Goal: Task Accomplishment & Management: Manage account settings

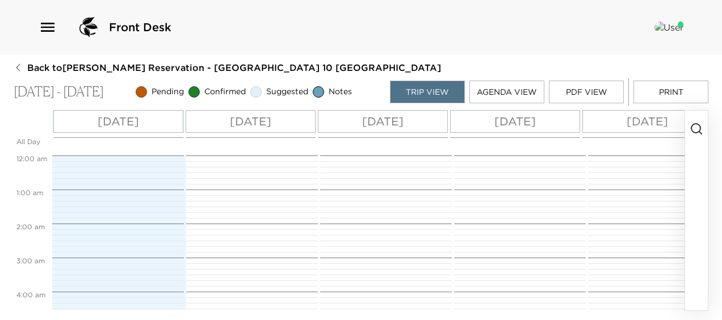
scroll to position [307, 0]
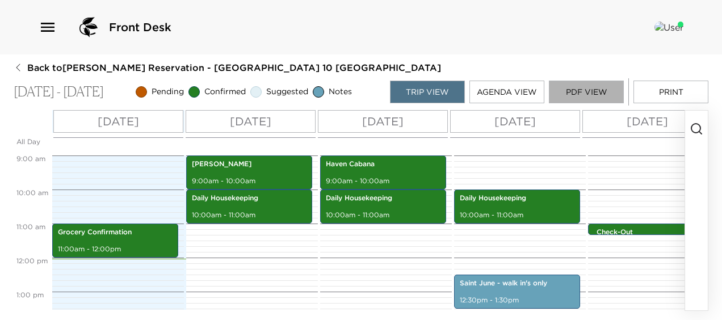
click at [580, 88] on button "PDF View" at bounding box center [586, 92] width 75 height 23
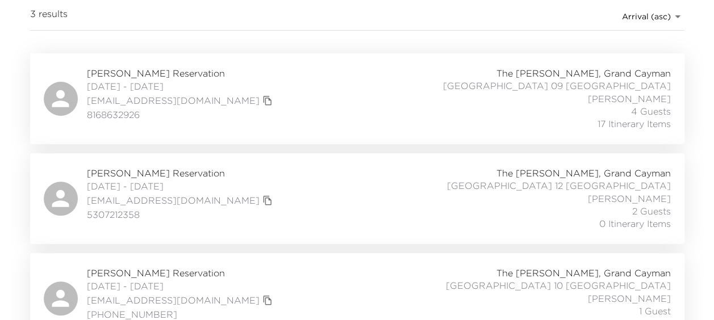
scroll to position [208, 0]
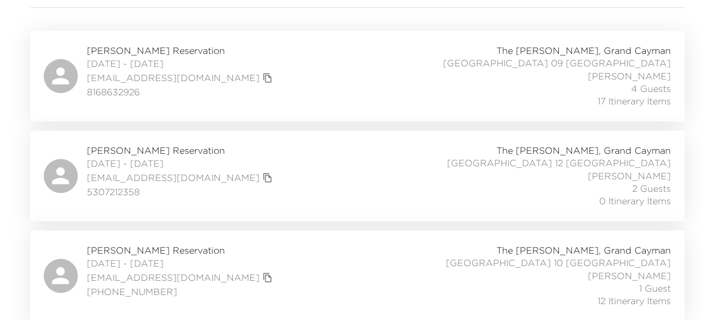
click at [151, 250] on span "Christopher Bloise Reservation" at bounding box center [181, 250] width 189 height 12
click at [161, 48] on span "Teri Lawing Reservation" at bounding box center [181, 50] width 189 height 12
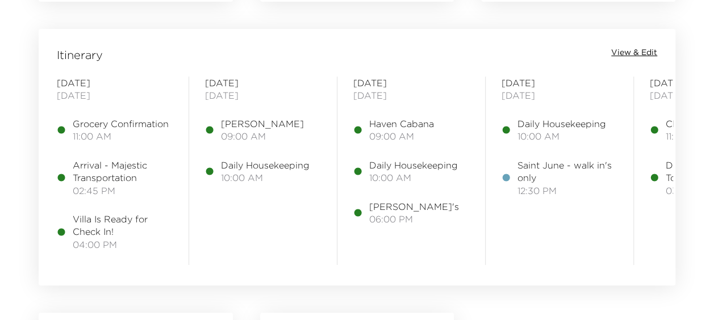
scroll to position [923, 0]
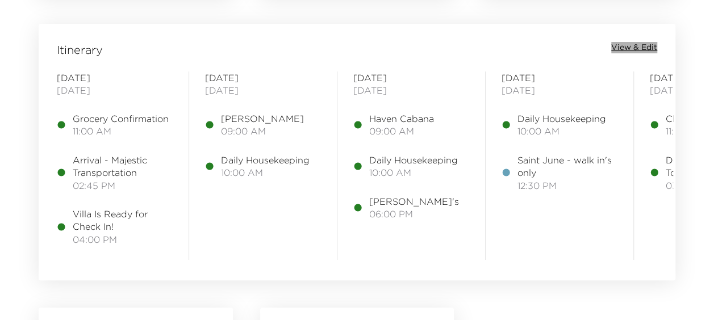
click at [640, 43] on span "View & Edit" at bounding box center [634, 47] width 46 height 11
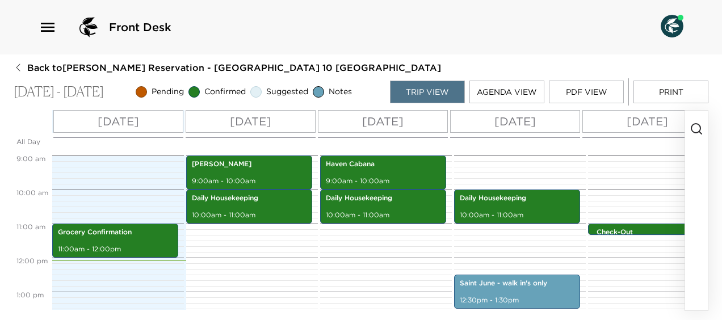
click at [702, 301] on button "button" at bounding box center [696, 211] width 23 height 200
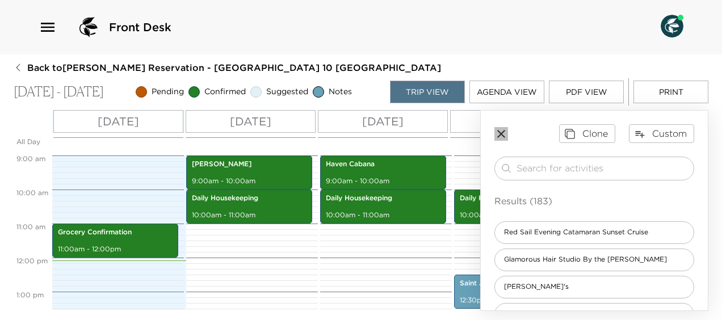
click at [500, 130] on icon "button" at bounding box center [502, 134] width 14 height 14
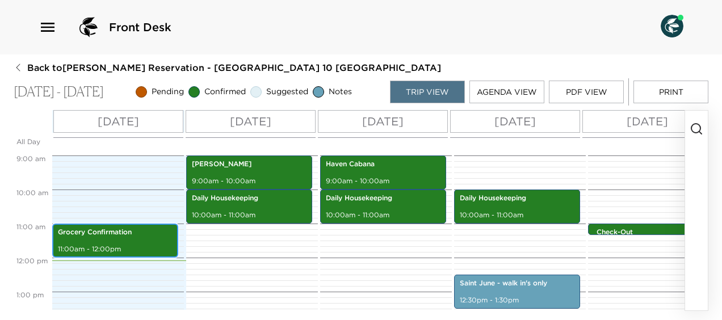
click at [106, 242] on div "Grocery Confirmation 11:00am - 12:00pm" at bounding box center [115, 240] width 119 height 31
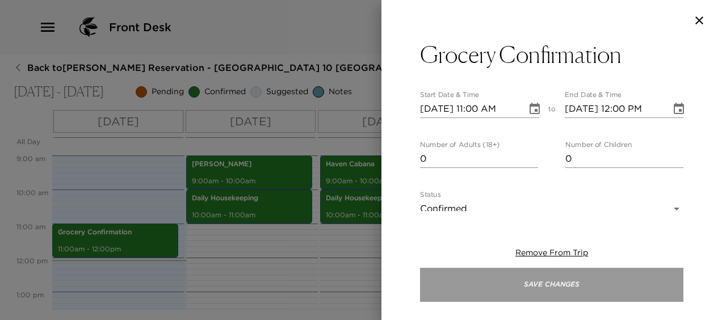
click at [581, 281] on button "Save Changes" at bounding box center [551, 285] width 263 height 34
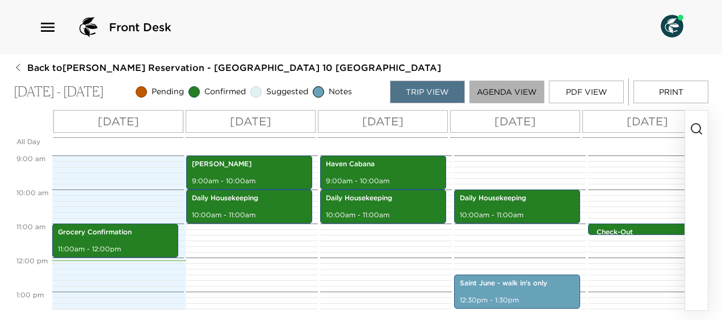
click at [516, 89] on button "Agenda View" at bounding box center [507, 92] width 75 height 23
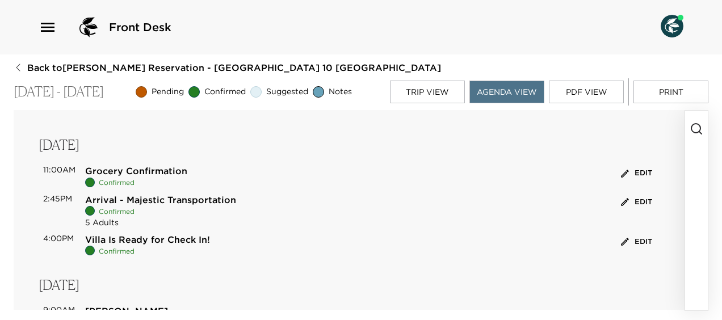
scroll to position [23, 0]
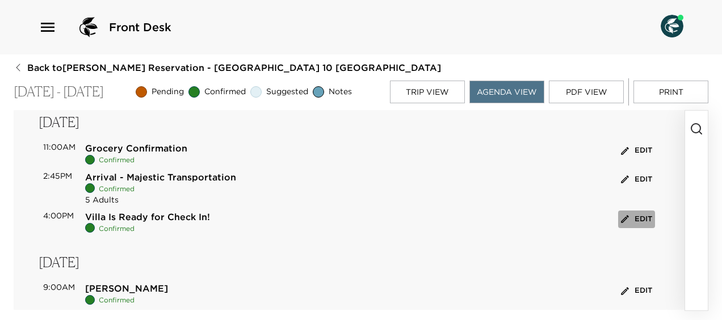
click at [621, 219] on icon "button" at bounding box center [625, 219] width 8 height 8
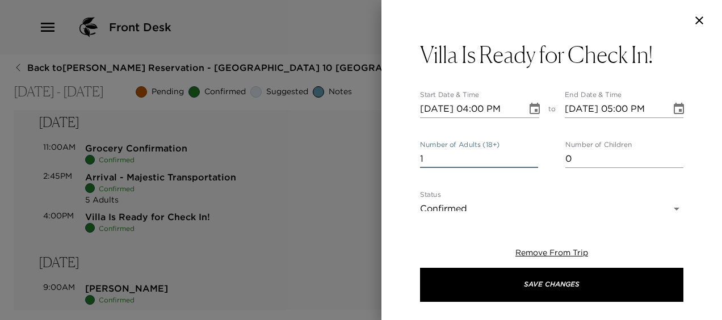
click at [529, 156] on input "1" at bounding box center [479, 159] width 118 height 18
click at [529, 156] on input "3" at bounding box center [479, 159] width 118 height 18
click at [529, 156] on input "4" at bounding box center [479, 159] width 118 height 18
type input "5"
click at [529, 156] on input "5" at bounding box center [479, 159] width 118 height 18
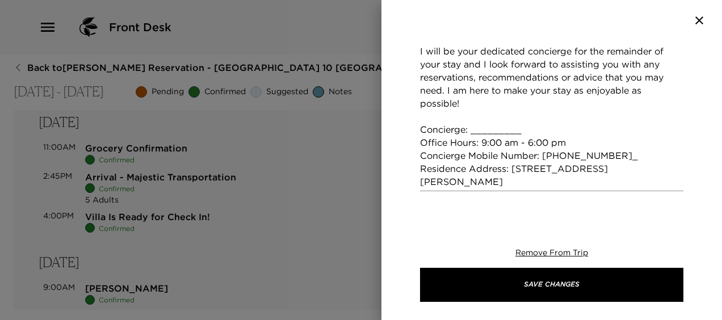
scroll to position [446, 0]
click at [527, 134] on textarea "When your villa is ready at 4:00 pm, I will greet you at the entrance to your v…" at bounding box center [551, 20] width 263 height 340
click at [614, 155] on textarea "When your villa is ready at 4:00 pm, I will greet you at the entrance to your v…" at bounding box center [551, 20] width 263 height 340
click at [546, 171] on textarea "When your villa is ready at 4:00 pm, I will greet you at the entrance to your v…" at bounding box center [551, 20] width 263 height 340
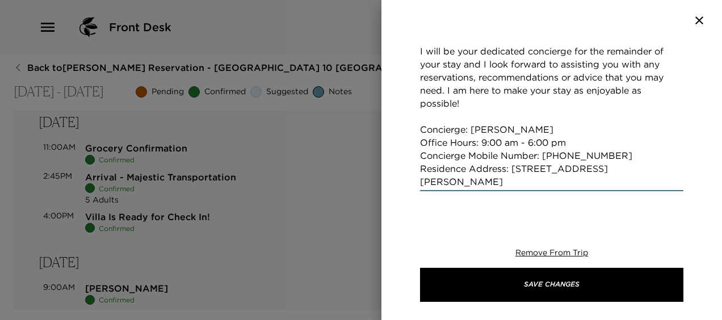
type textarea "When your villa is ready at 4:00 pm, I will greet you at the entrance to your v…"
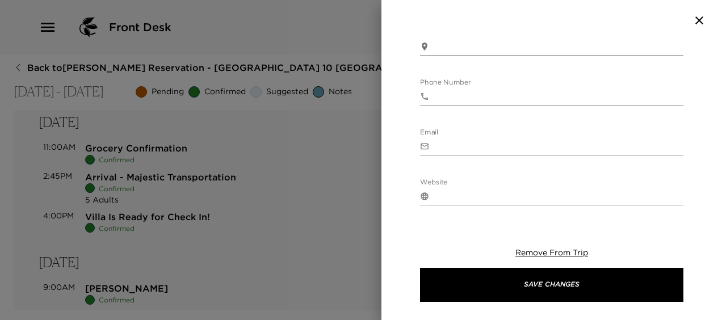
scroll to position [696, 0]
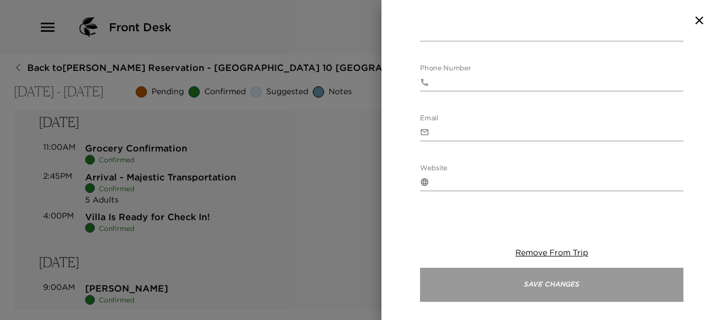
click at [599, 286] on button "Save Changes" at bounding box center [551, 285] width 263 height 34
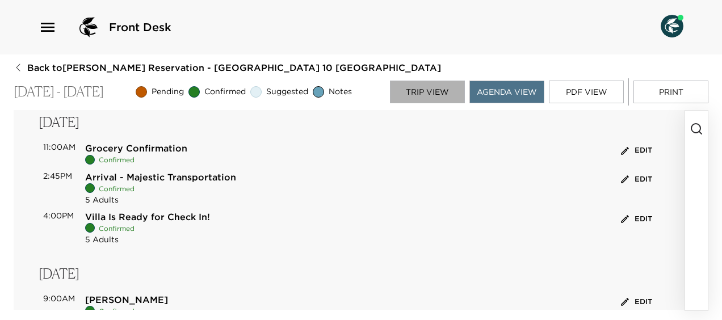
click at [437, 87] on button "Trip View" at bounding box center [427, 92] width 75 height 23
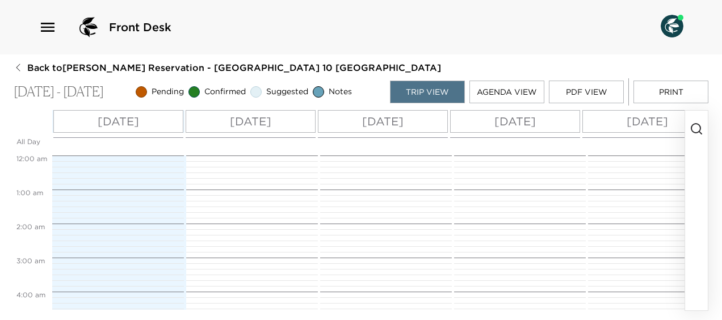
scroll to position [307, 0]
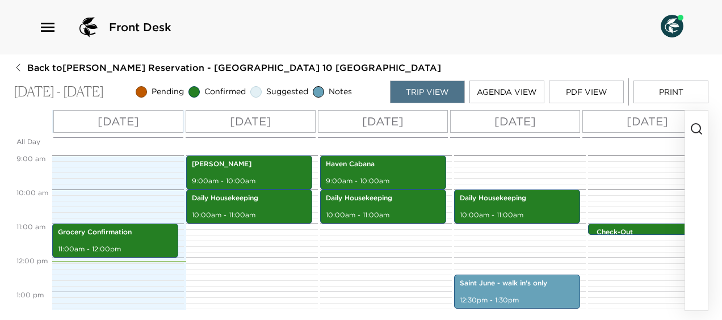
click at [697, 127] on icon "button" at bounding box center [697, 129] width 14 height 14
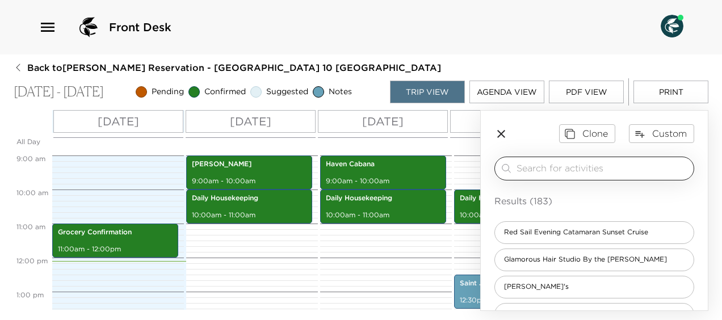
click at [611, 167] on input "search" at bounding box center [603, 168] width 173 height 13
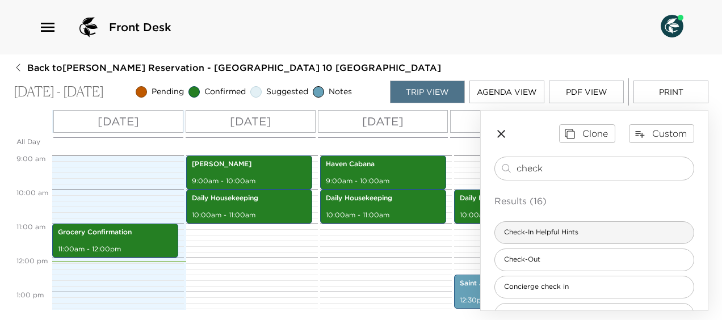
type input "check"
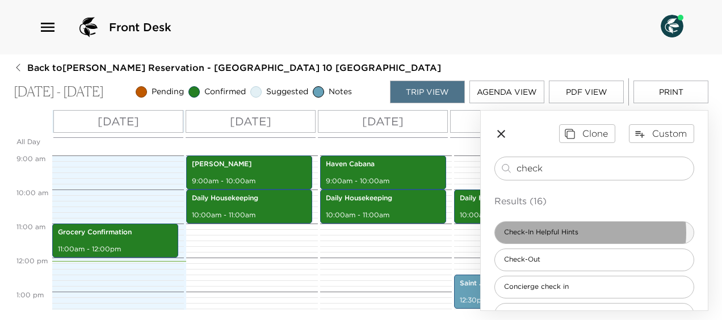
click at [586, 232] on span "Check-In Helpful Hints" at bounding box center [541, 233] width 93 height 10
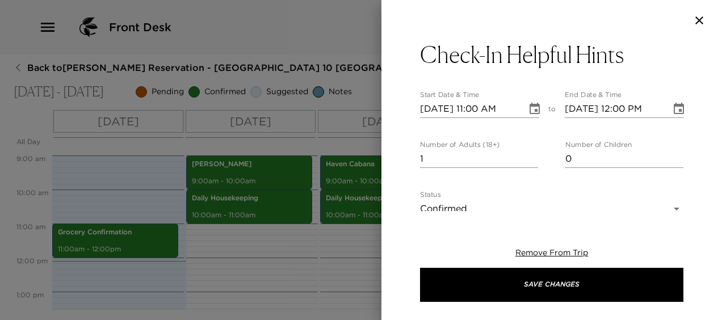
type textarea "Villa Helpful Hints Welcome to your Grand Cayman home! WIFI: Connect to Villa x…"
click at [528, 154] on input "2" at bounding box center [479, 159] width 118 height 18
click at [528, 154] on input "4" at bounding box center [479, 159] width 118 height 18
click at [528, 154] on input "5" at bounding box center [479, 159] width 118 height 18
click at [528, 154] on input "6" at bounding box center [479, 159] width 118 height 18
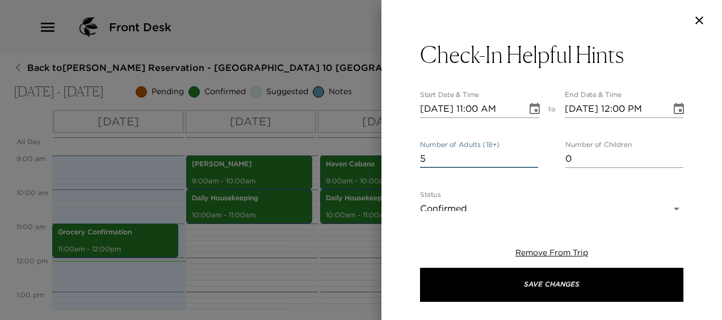
type input "5"
click at [528, 160] on input "5" at bounding box center [479, 159] width 118 height 18
click at [480, 109] on input "10/02/2025 11:00 AM" at bounding box center [469, 109] width 99 height 18
type input "10/02/2025 04:15 PM"
type input "10/02/2025 05:15 PM"
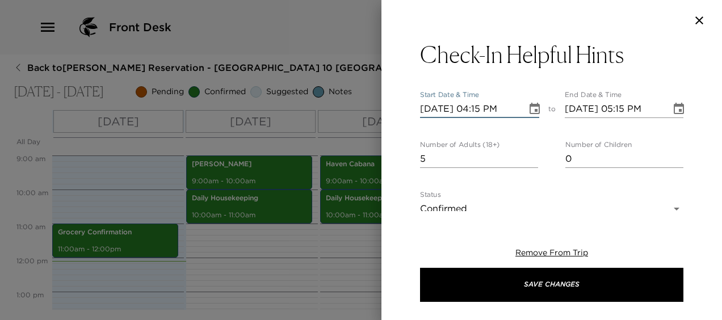
type input "10/02/2025 04:15 PM"
click at [625, 108] on input "10/02/2025 05:15 PM" at bounding box center [614, 109] width 99 height 18
type input "10/02/2025 05:30 PM"
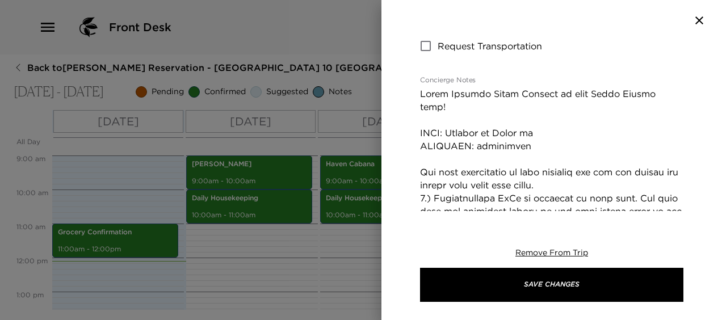
scroll to position [219, 0]
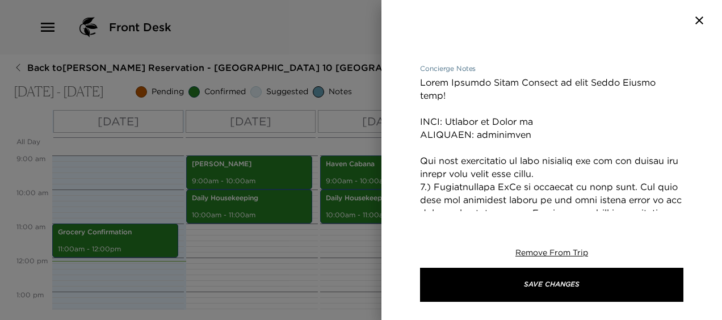
click at [550, 119] on textarea "Concierge Notes" at bounding box center [551, 291] width 263 height 431
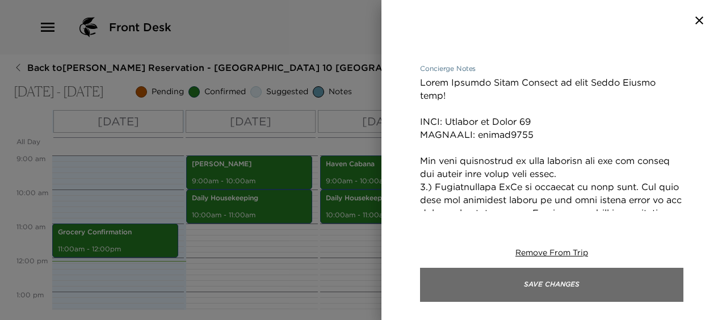
type textarea "Villa Helpful Hints Welcome to your Grand Cayman home! WIFI: Connect to Villa 1…"
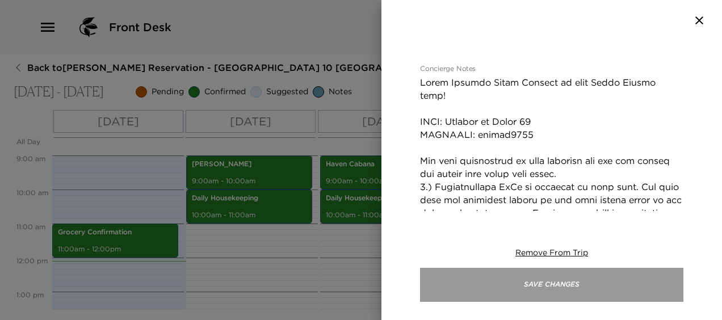
click at [626, 292] on button "Save Changes" at bounding box center [551, 285] width 263 height 34
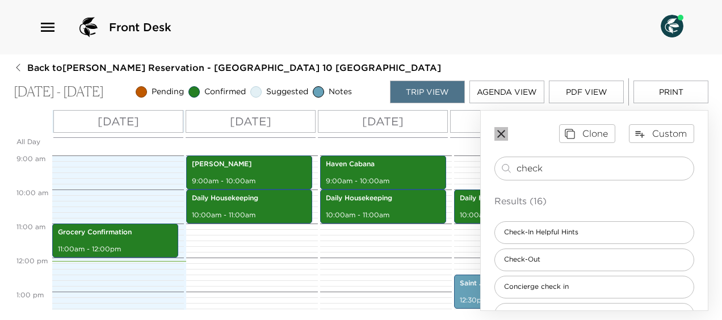
click at [503, 133] on icon "button" at bounding box center [502, 134] width 14 height 14
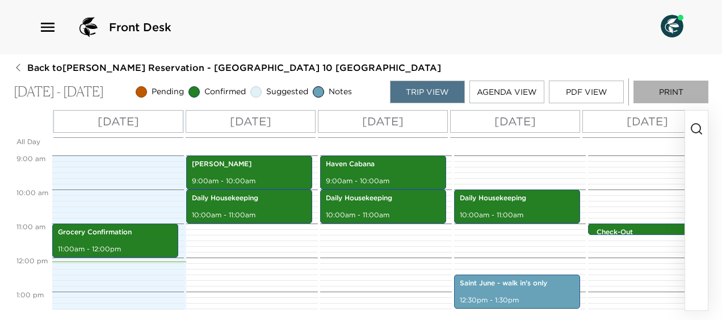
click at [675, 90] on button "Print" at bounding box center [671, 92] width 75 height 23
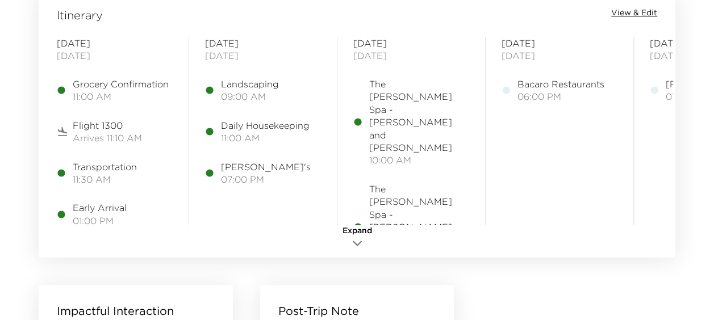
scroll to position [969, 0]
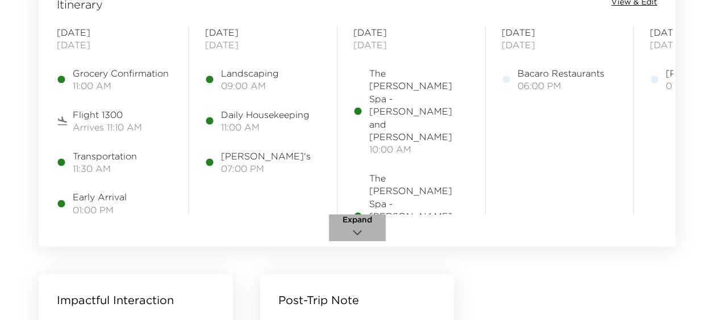
click at [355, 222] on span "Expand" at bounding box center [357, 220] width 30 height 11
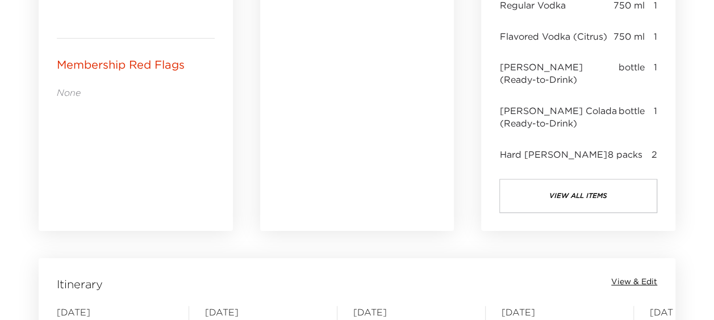
scroll to position [36, 0]
